Goal: Transaction & Acquisition: Purchase product/service

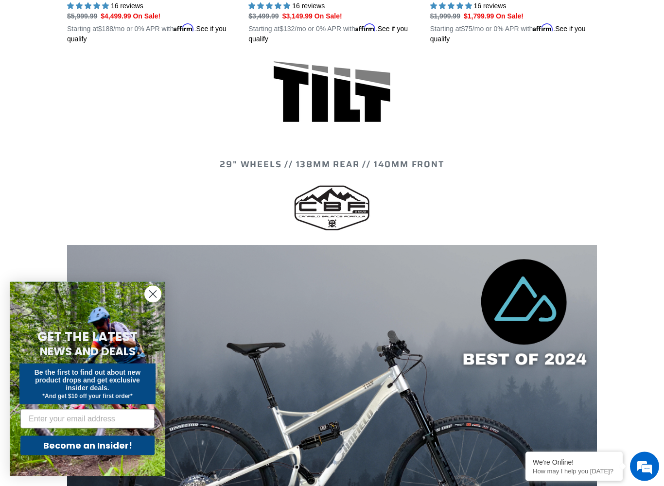
scroll to position [509, 0]
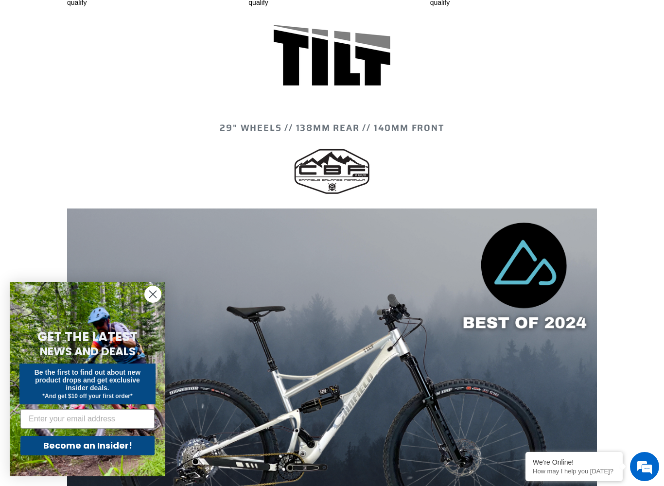
click at [155, 308] on div "GET THE LATEST NEWS AND DEALS Be the first to find out about new product drops …" at bounding box center [87, 391] width 136 height 170
click at [153, 298] on circle "Close dialog" at bounding box center [153, 294] width 16 height 16
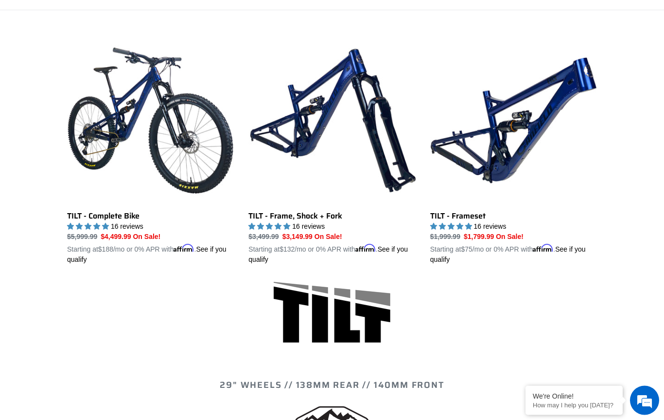
scroll to position [249, 0]
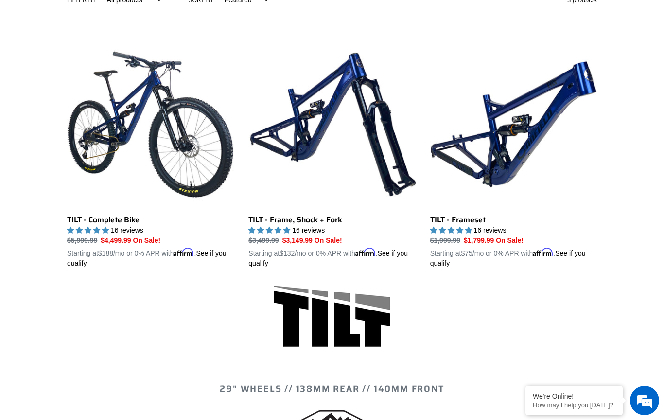
click at [494, 163] on link "TILT - Frameset" at bounding box center [513, 155] width 167 height 228
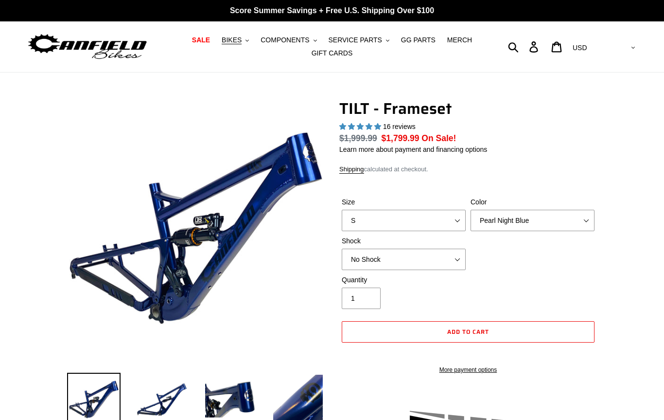
select select "highest-rating"
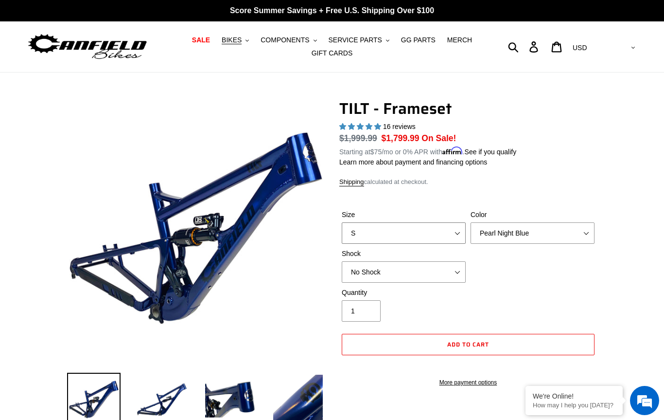
click at [445, 237] on select "S M L XL" at bounding box center [404, 232] width 124 height 21
select select "XL"
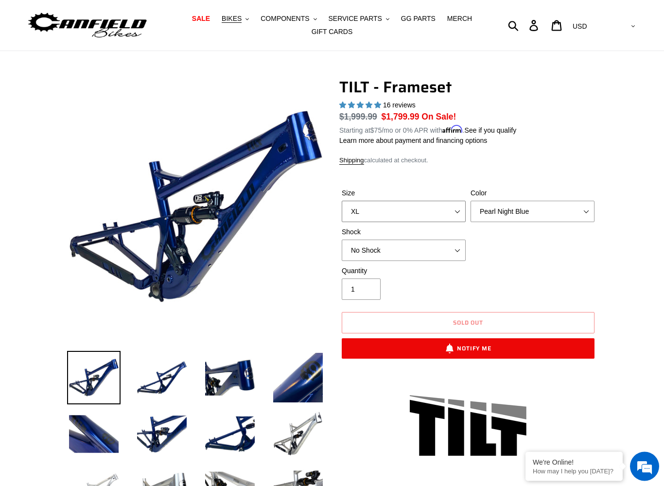
scroll to position [21, 0]
click at [450, 247] on select "No Shock Cane Creek DB Kitsuma Air RockShox Deluxe Ultimate Fox FLOAT X EXT Sto…" at bounding box center [404, 250] width 124 height 21
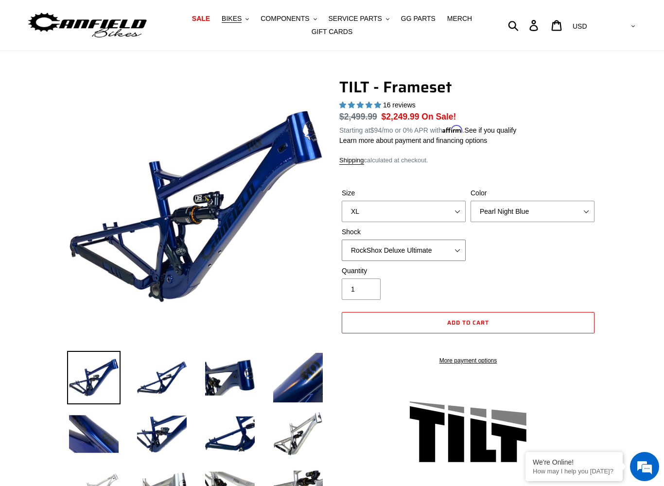
click at [449, 253] on select "No Shock Cane Creek DB Kitsuma Air RockShox Deluxe Ultimate Fox FLOAT X EXT Sto…" at bounding box center [404, 250] width 124 height 21
click at [445, 250] on select "No Shock Cane Creek DB Kitsuma Air RockShox Deluxe Ultimate Fox FLOAT X EXT Sto…" at bounding box center [404, 250] width 124 height 21
click at [455, 250] on select "No Shock Cane Creek DB Kitsuma Air RockShox Deluxe Ultimate Fox FLOAT X EXT Sto…" at bounding box center [404, 250] width 124 height 21
click at [453, 251] on select "No Shock Cane Creek DB Kitsuma Air RockShox Deluxe Ultimate Fox FLOAT X EXT Sto…" at bounding box center [404, 250] width 124 height 21
select select "Fox FLOAT X"
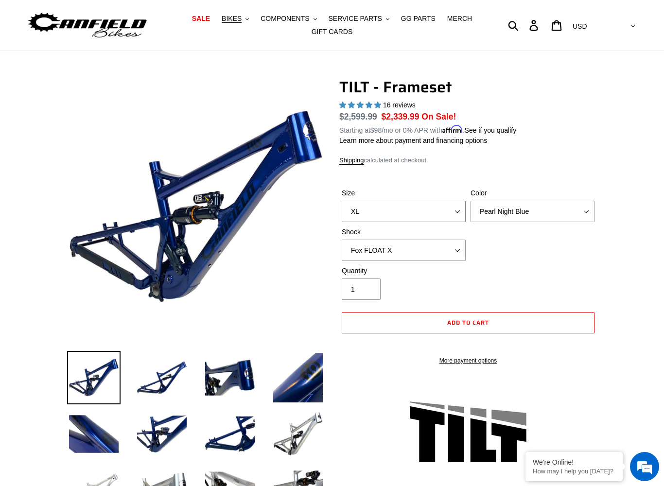
click at [453, 212] on select "S M L XL" at bounding box center [404, 211] width 124 height 21
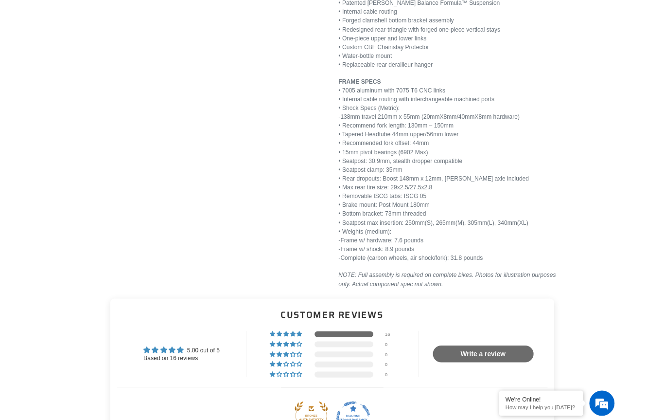
scroll to position [22, 0]
